Goal: Task Accomplishment & Management: Use online tool/utility

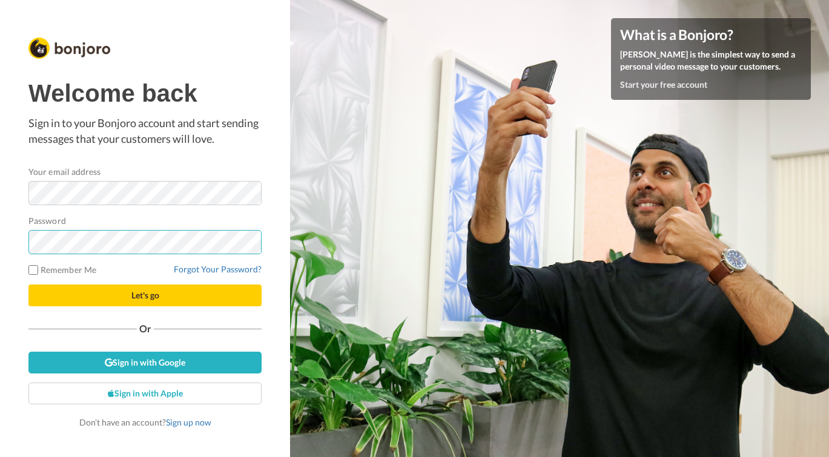
click at [145, 295] on button "Let's go" at bounding box center [144, 296] width 233 height 22
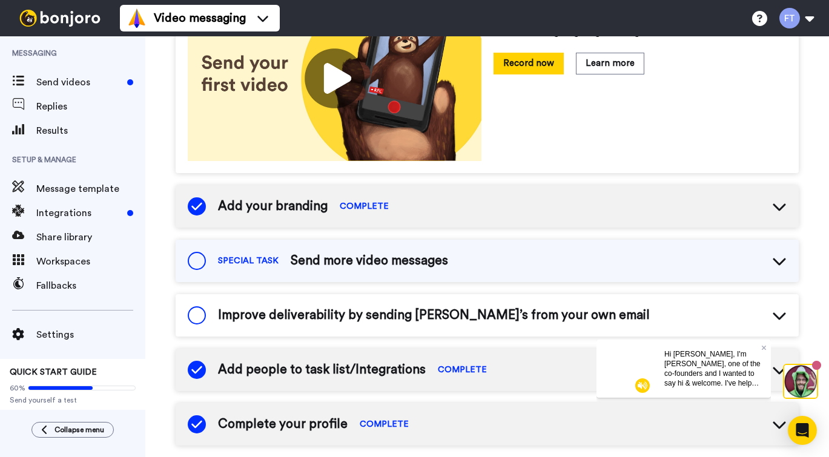
scroll to position [231, 0]
click at [781, 265] on icon at bounding box center [779, 260] width 15 height 15
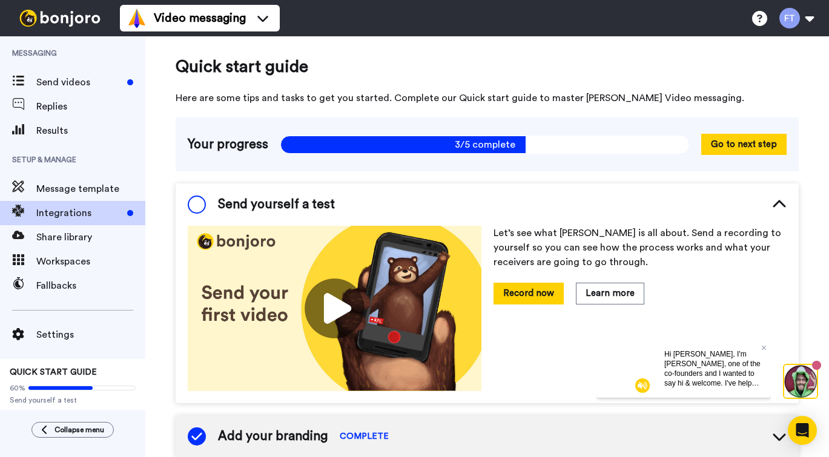
scroll to position [0, 0]
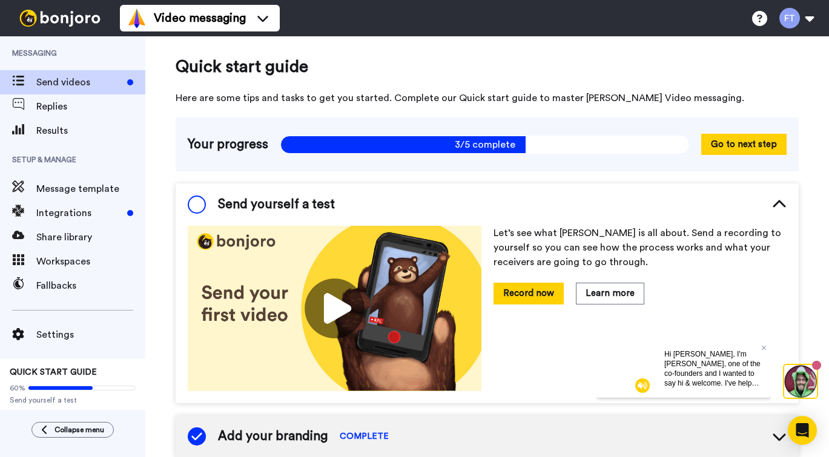
click at [84, 85] on span "Send videos" at bounding box center [79, 82] width 86 height 15
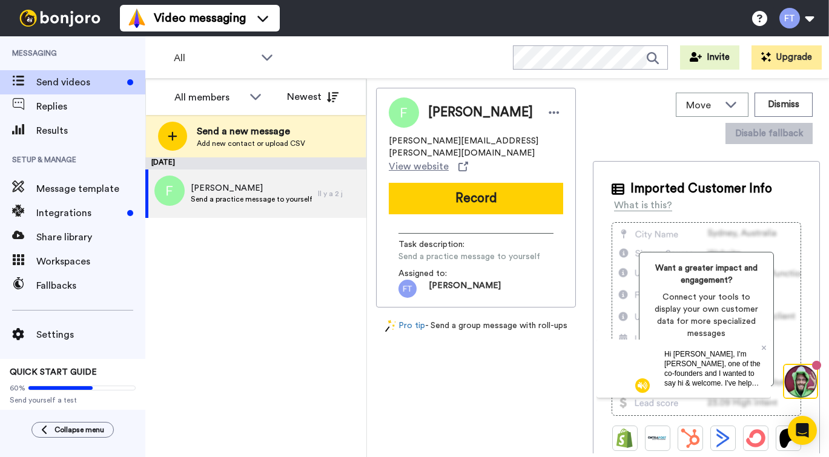
click at [766, 347] on div "Hi Frédérick, I'm Grant, one of the co-founders and I wanted to say hi & welcom…" at bounding box center [713, 368] width 116 height 58
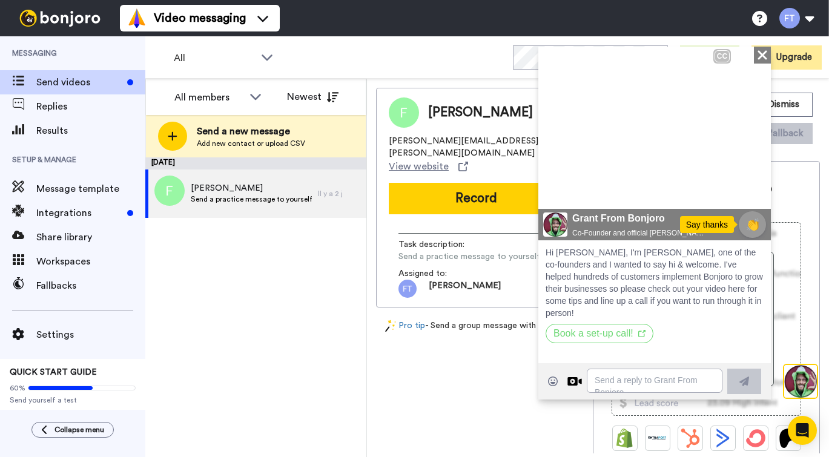
click at [764, 53] on icon at bounding box center [762, 54] width 9 height 9
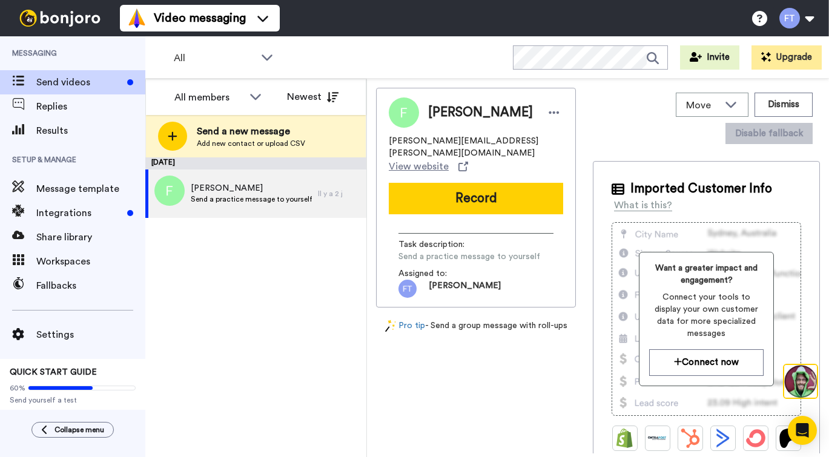
click at [216, 388] on div "August 18 Fred Thibeault Send a practice message to yourself Il y a 2 j" at bounding box center [255, 307] width 221 height 300
click at [302, 55] on div "All Invite Upgrade" at bounding box center [487, 57] width 684 height 42
click at [270, 53] on icon at bounding box center [267, 57] width 15 height 12
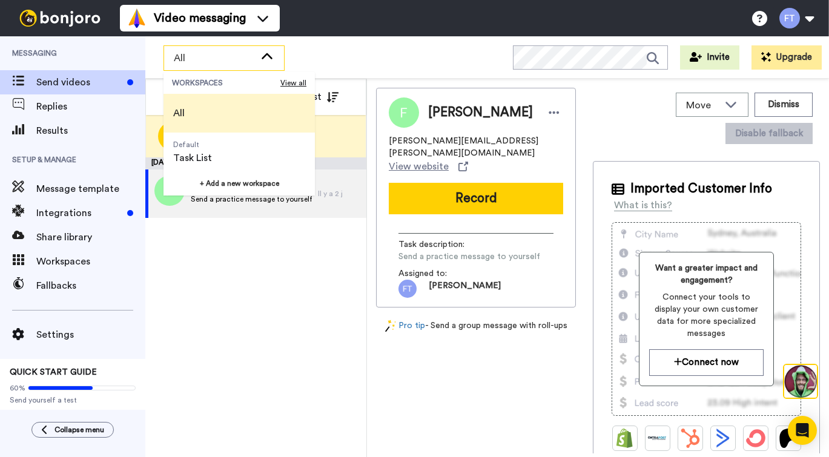
click at [268, 58] on icon at bounding box center [267, 57] width 15 height 12
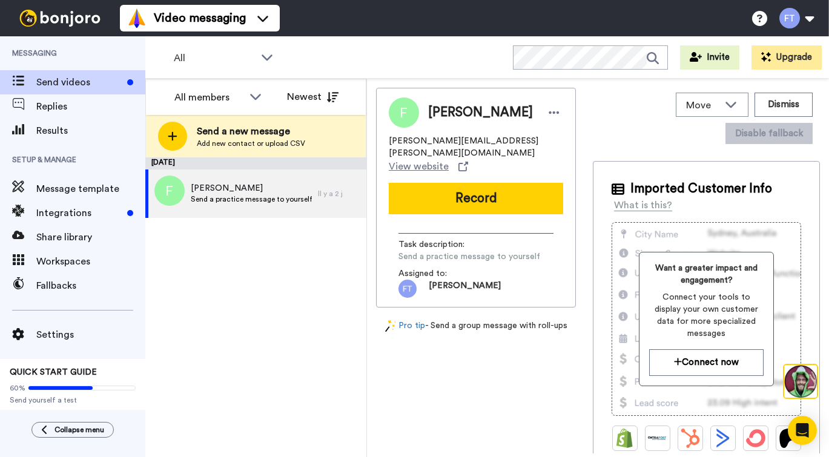
click at [78, 80] on span "Send videos" at bounding box center [79, 82] width 86 height 15
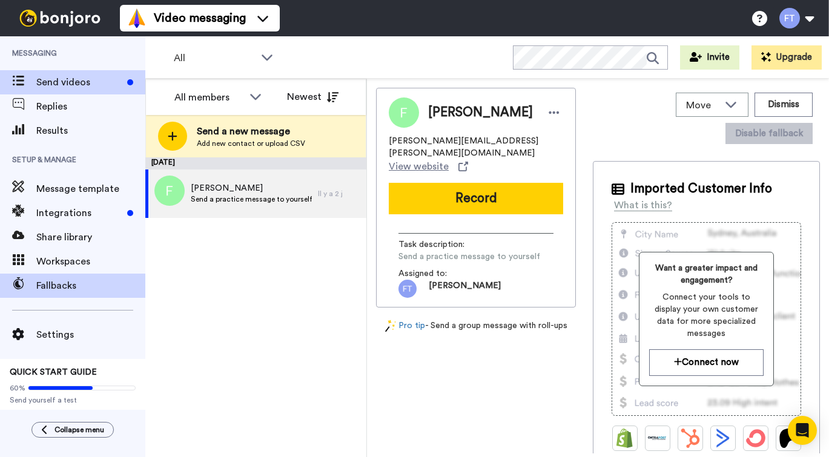
click at [44, 287] on span "Fallbacks" at bounding box center [90, 286] width 109 height 15
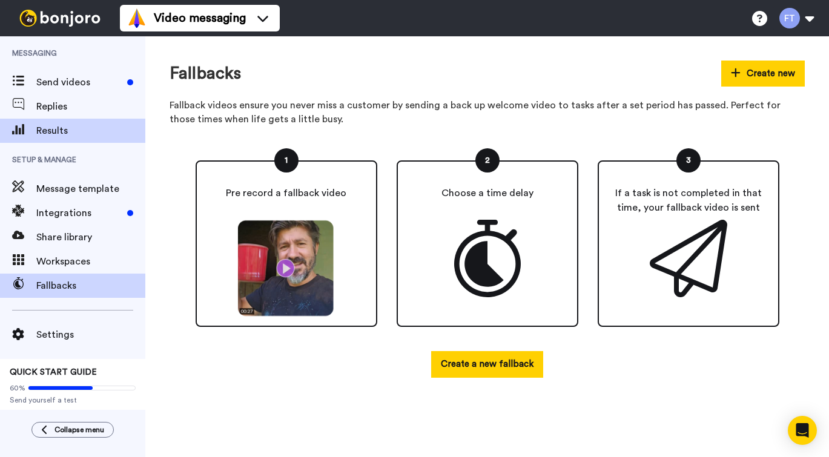
click at [64, 134] on span "Results" at bounding box center [90, 131] width 109 height 15
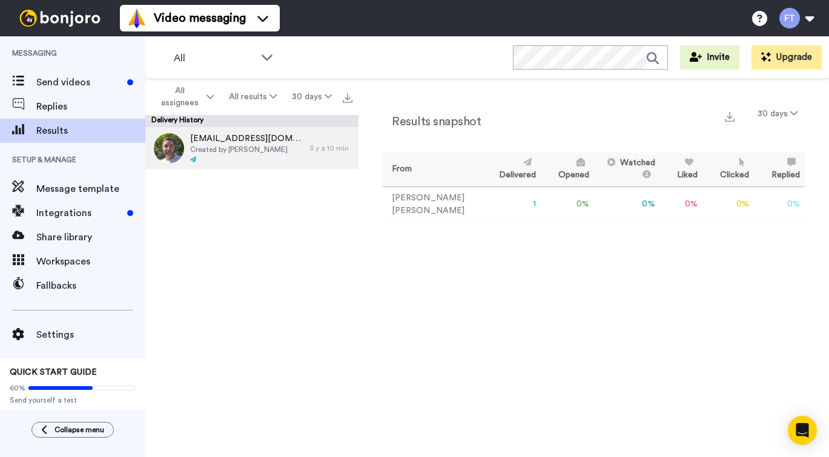
click at [268, 145] on span "Created by [PERSON_NAME]" at bounding box center [247, 150] width 114 height 10
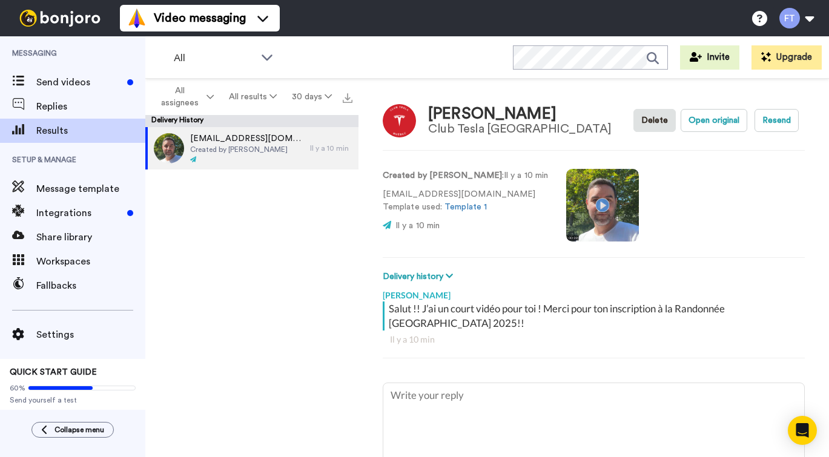
type textarea "x"
click at [77, 130] on span "Results" at bounding box center [90, 131] width 109 height 15
click at [77, 84] on span "Send videos" at bounding box center [79, 82] width 86 height 15
